Goal: Information Seeking & Learning: Learn about a topic

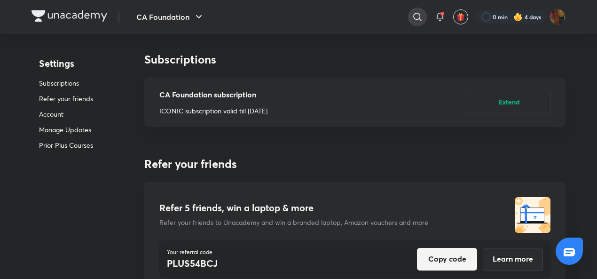
click at [415, 19] on icon at bounding box center [417, 16] width 11 height 11
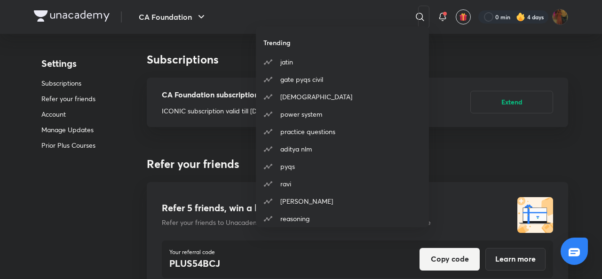
click at [441, 13] on div "Trending jatin gate pyqs civil brahmastra power system practice questions adity…" at bounding box center [301, 139] width 602 height 279
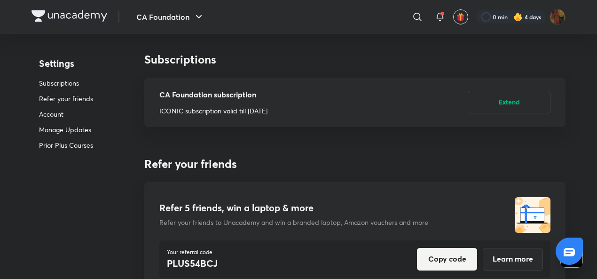
click at [441, 13] on span at bounding box center [443, 14] width 4 height 4
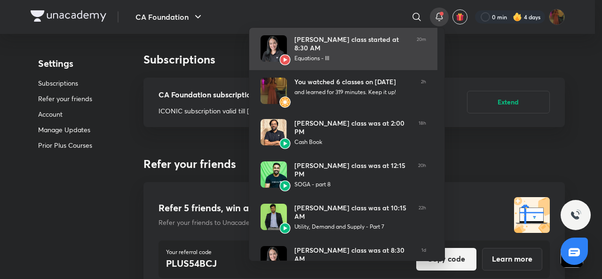
click at [261, 47] on img at bounding box center [274, 48] width 26 height 26
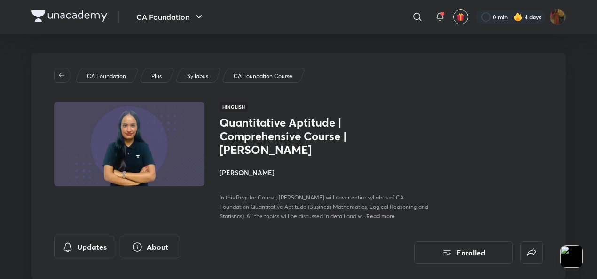
click at [157, 70] on div "Plus" at bounding box center [157, 75] width 36 height 15
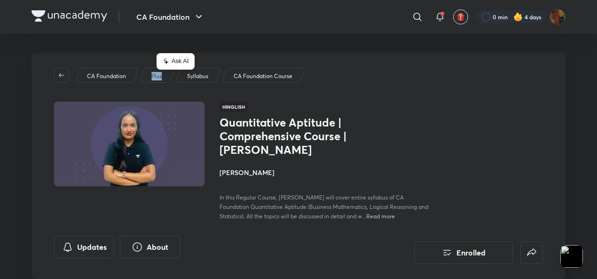
click at [159, 79] on p "Plus" at bounding box center [156, 76] width 10 height 8
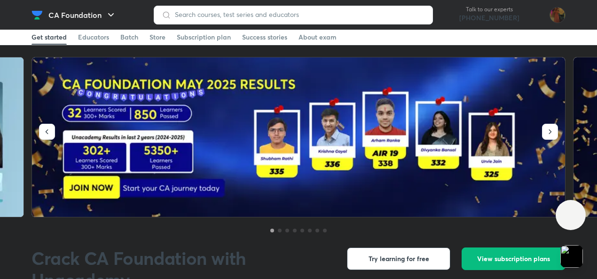
click at [294, 71] on img at bounding box center [299, 137] width 534 height 160
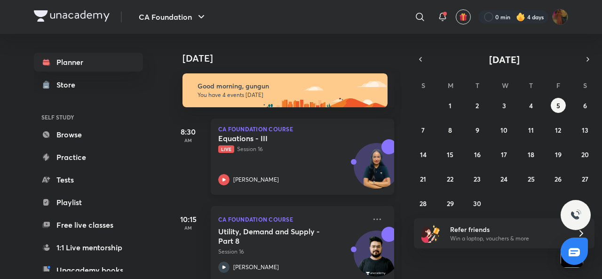
click at [220, 178] on icon at bounding box center [223, 179] width 11 height 11
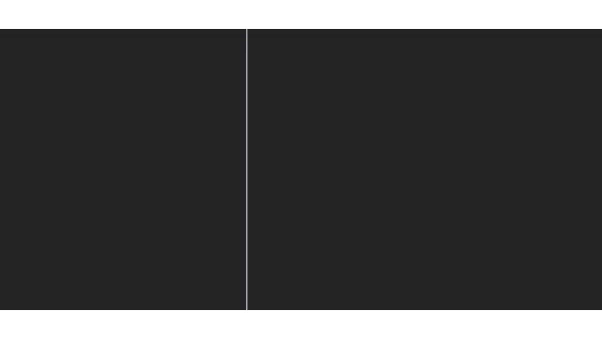
scroll to position [103, 0]
